Goal: Entertainment & Leisure: Consume media (video, audio)

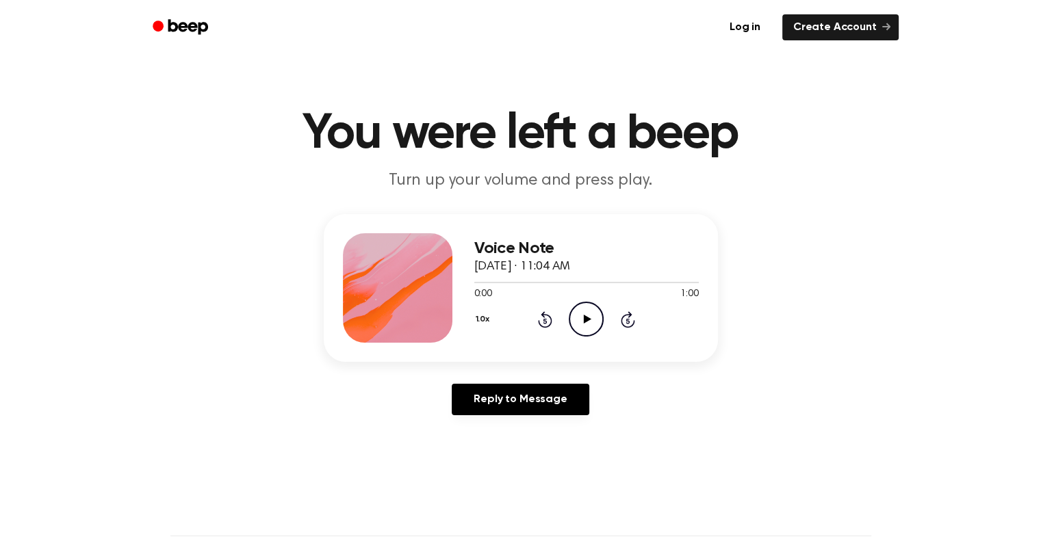
click at [732, 272] on div "Voice Note September 30, 2025 · 11:04 AM 0:00 1:00 Your browser does not suppor…" at bounding box center [520, 320] width 1008 height 212
click at [657, 183] on p "Turn up your volume and press play." at bounding box center [521, 181] width 526 height 23
click at [584, 322] on icon at bounding box center [588, 319] width 8 height 9
click at [583, 326] on icon "Pause Audio" at bounding box center [586, 319] width 35 height 35
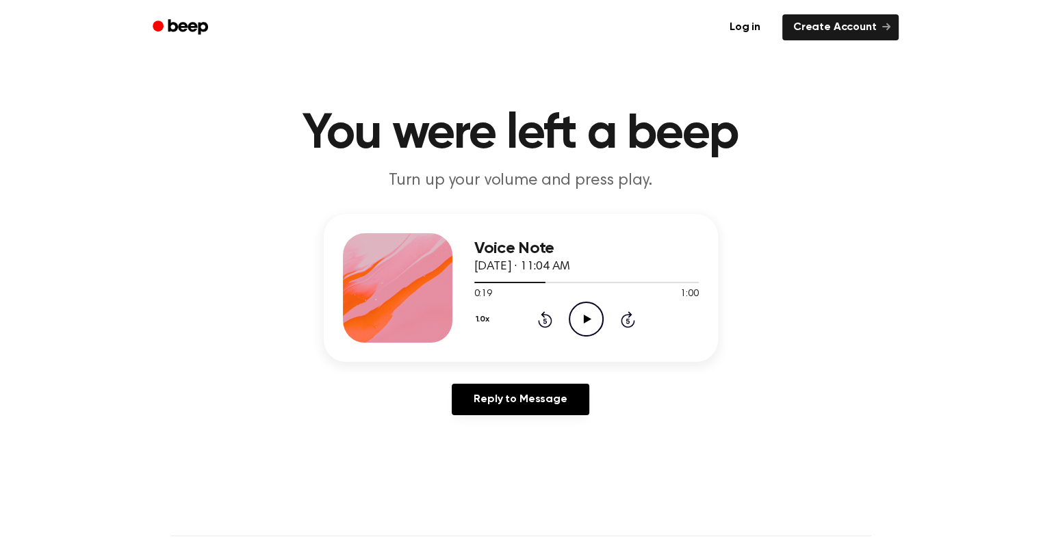
click at [582, 331] on icon "Play Audio" at bounding box center [586, 319] width 35 height 35
click at [582, 331] on icon "Pause Audio" at bounding box center [586, 319] width 35 height 35
click at [586, 336] on circle at bounding box center [586, 319] width 34 height 34
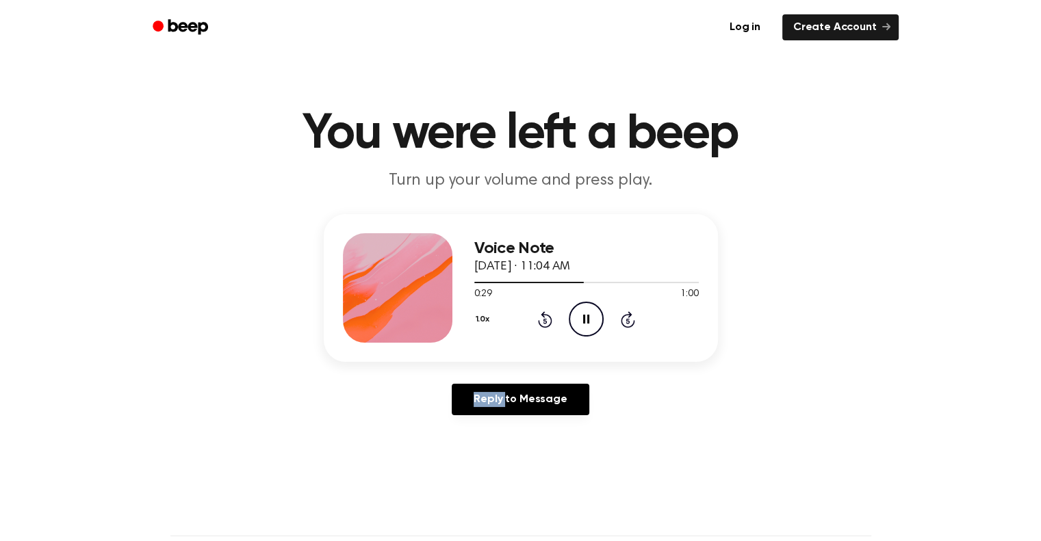
click at [586, 336] on circle at bounding box center [586, 319] width 34 height 34
click at [587, 325] on icon "Play Audio" at bounding box center [586, 319] width 35 height 35
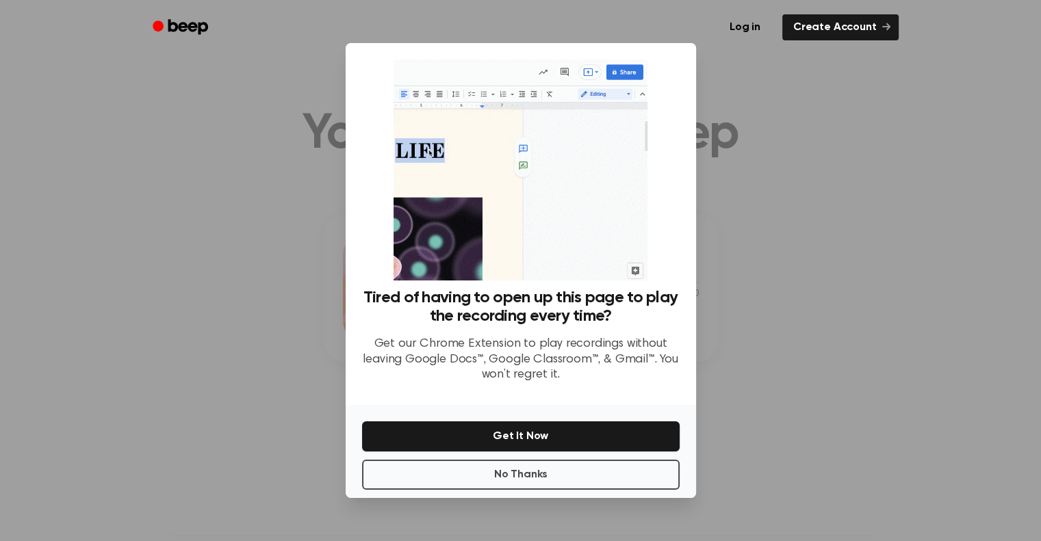
click at [738, 273] on div at bounding box center [520, 270] width 1041 height 541
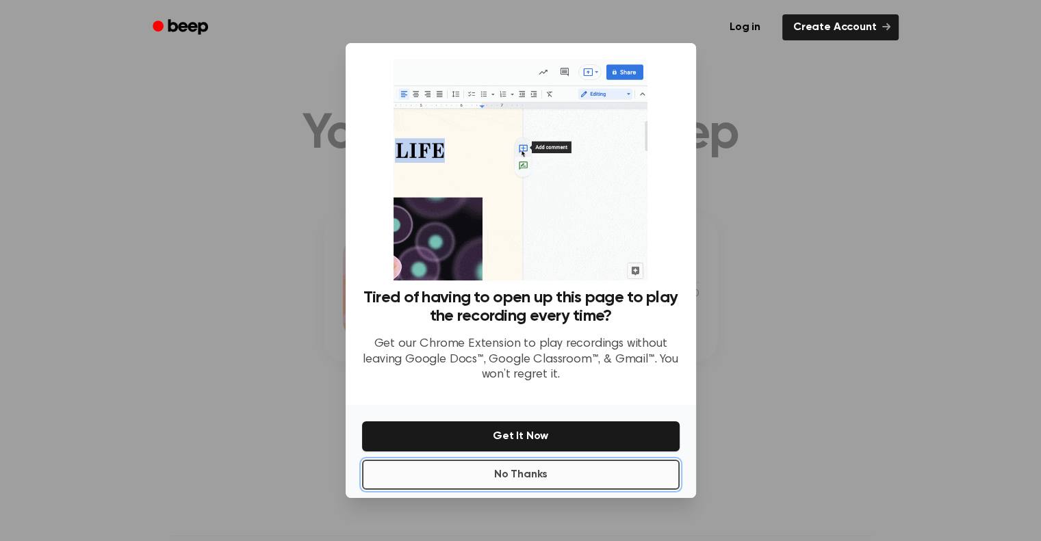
click at [506, 466] on button "No Thanks" at bounding box center [520, 475] width 317 height 30
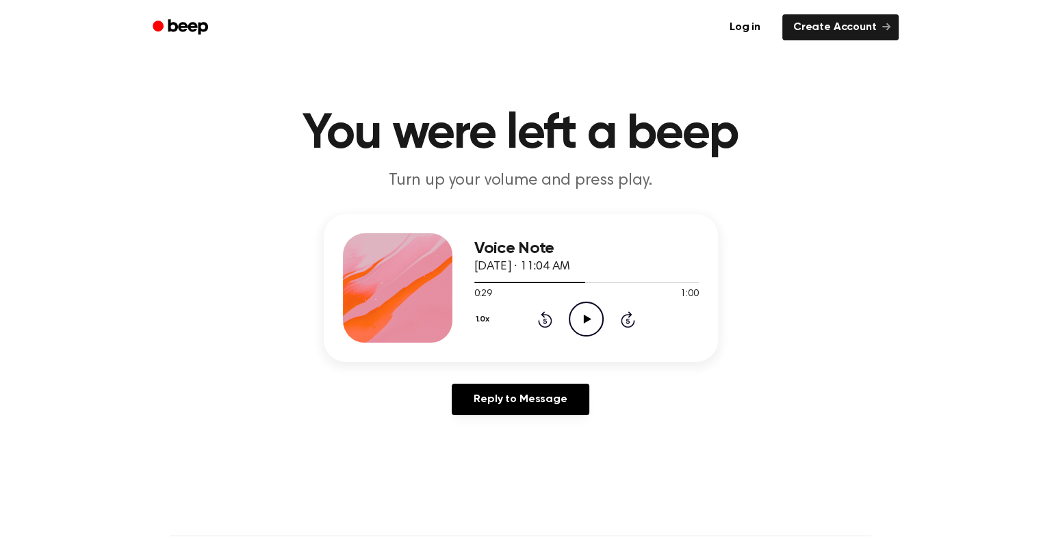
click at [588, 322] on icon "Play Audio" at bounding box center [586, 319] width 35 height 35
click at [588, 322] on icon at bounding box center [586, 319] width 6 height 9
click at [589, 320] on icon "Play Audio" at bounding box center [586, 319] width 35 height 35
click at [583, 322] on icon at bounding box center [586, 319] width 6 height 9
click at [591, 322] on icon "Play Audio" at bounding box center [586, 319] width 35 height 35
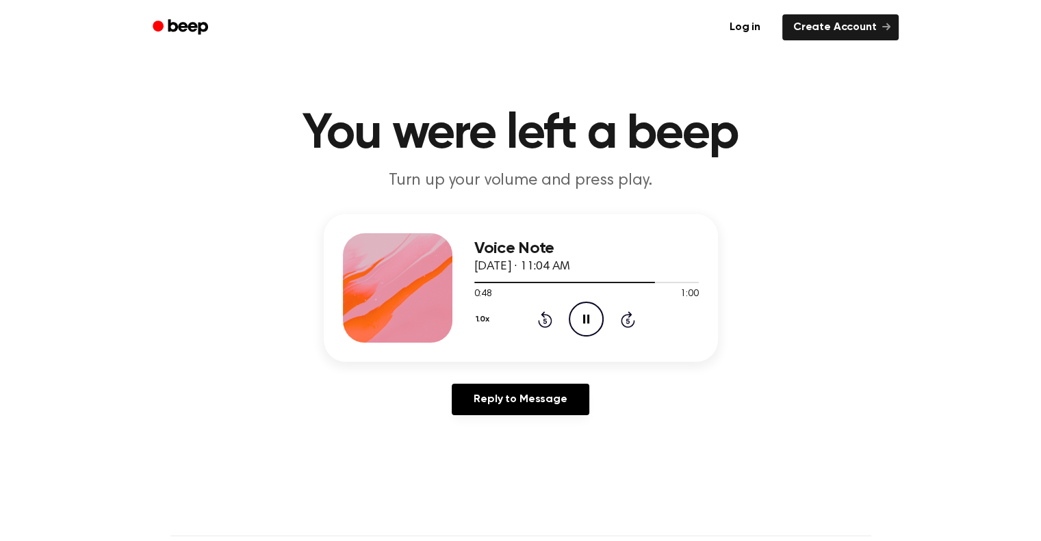
click at [586, 320] on icon "Pause Audio" at bounding box center [586, 319] width 35 height 35
click at [579, 322] on icon "Play Audio" at bounding box center [586, 319] width 35 height 35
click at [579, 322] on icon "Pause Audio" at bounding box center [586, 319] width 35 height 35
click at [594, 330] on icon "Play Audio" at bounding box center [586, 319] width 35 height 35
click at [589, 319] on icon "Pause Audio" at bounding box center [586, 319] width 35 height 35
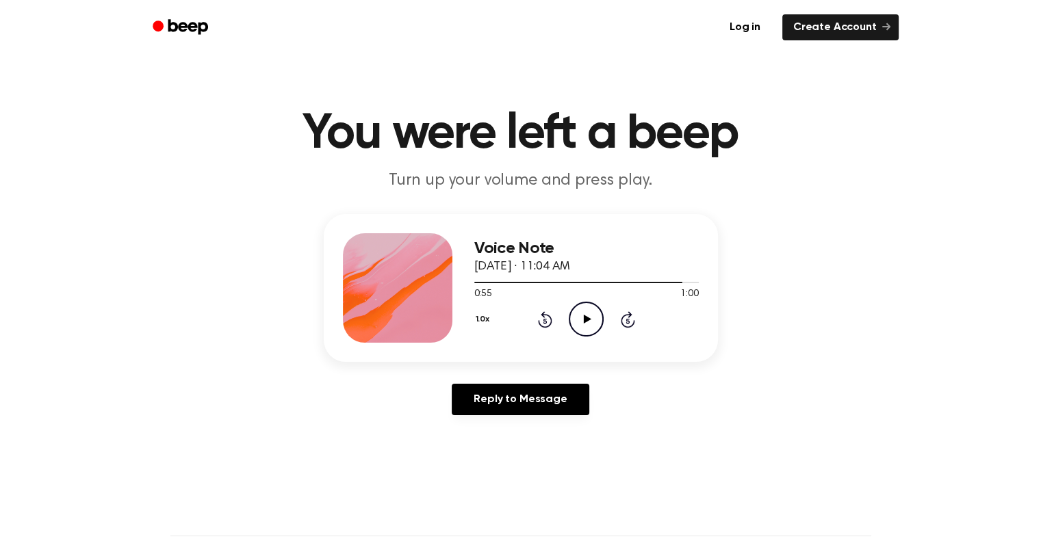
click at [579, 334] on circle at bounding box center [586, 319] width 34 height 34
click at [578, 334] on circle at bounding box center [586, 319] width 34 height 34
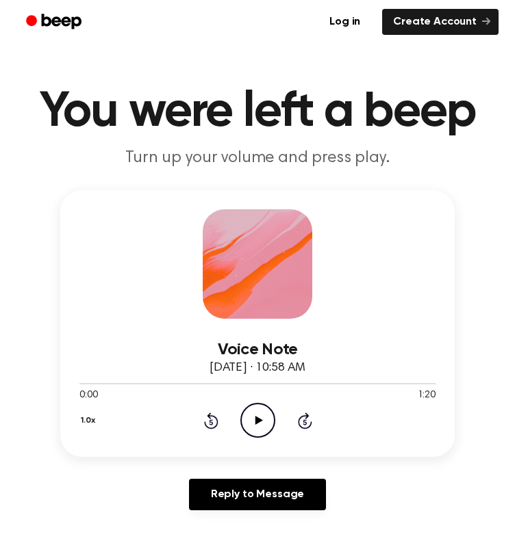
click at [253, 419] on icon "Play Audio" at bounding box center [257, 420] width 35 height 35
click at [254, 426] on icon "Pause Audio" at bounding box center [257, 420] width 35 height 35
click at [248, 425] on icon "Play Audio" at bounding box center [257, 420] width 35 height 35
drag, startPoint x: 159, startPoint y: 388, endPoint x: 31, endPoint y: 372, distance: 128.9
click at [31, 372] on div "Voice Note [DATE] · 10:58 AM 0:26 1:20 Your browser does not support the [objec…" at bounding box center [257, 355] width 482 height 331
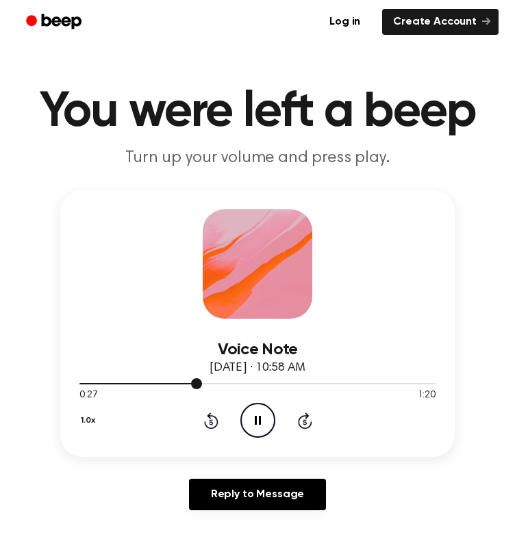
click at [93, 385] on div at bounding box center [257, 383] width 356 height 11
click at [93, 385] on span at bounding box center [93, 383] width 11 height 11
click at [86, 381] on div at bounding box center [257, 383] width 356 height 11
drag, startPoint x: 86, startPoint y: 381, endPoint x: 72, endPoint y: 381, distance: 13.7
click at [72, 381] on div "Voice Note [DATE] · 10:58 AM 0:02 1:20 Your browser does not support the [objec…" at bounding box center [257, 323] width 394 height 267
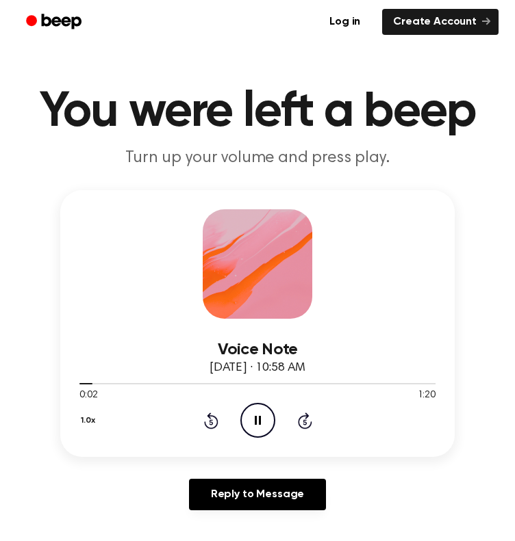
click at [72, 381] on div "Voice Note [DATE] · 10:58 AM 0:02 1:20 Your browser does not support the [objec…" at bounding box center [257, 323] width 394 height 267
click at [81, 385] on div at bounding box center [257, 383] width 356 height 11
click at [259, 404] on circle at bounding box center [258, 421] width 34 height 34
drag, startPoint x: 88, startPoint y: 382, endPoint x: 50, endPoint y: 383, distance: 37.6
click at [50, 383] on div "Voice Note [DATE] · 10:58 AM 0:03 1:20 Your browser does not support the [objec…" at bounding box center [257, 355] width 482 height 331
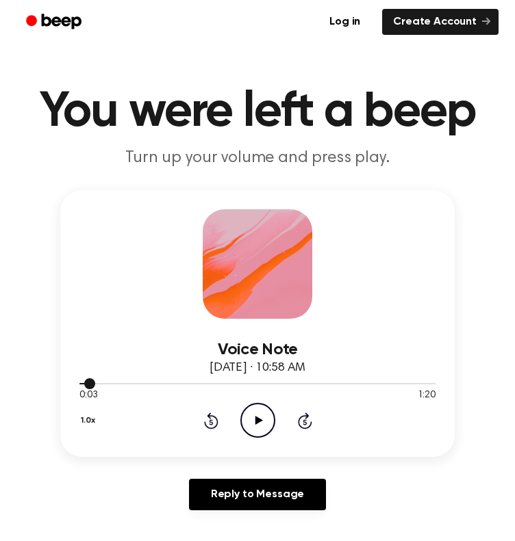
click at [87, 384] on span at bounding box center [89, 383] width 11 height 11
click at [263, 417] on icon "Play Audio" at bounding box center [257, 420] width 35 height 35
click at [260, 419] on icon "Pause Audio" at bounding box center [257, 420] width 35 height 35
